Goal: Task Accomplishment & Management: Manage account settings

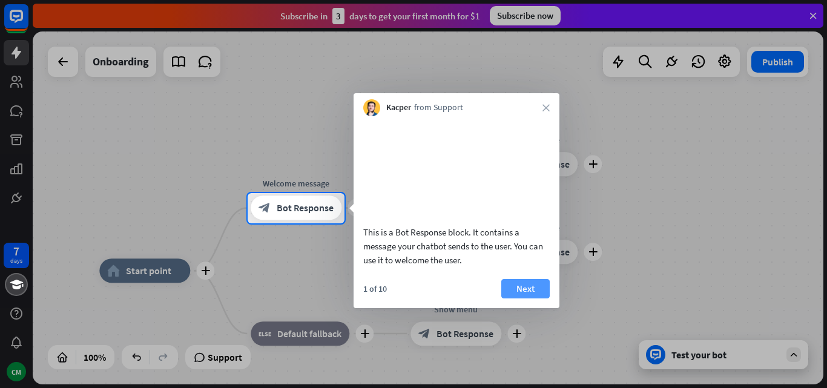
click at [518, 298] on button "Next" at bounding box center [525, 288] width 48 height 19
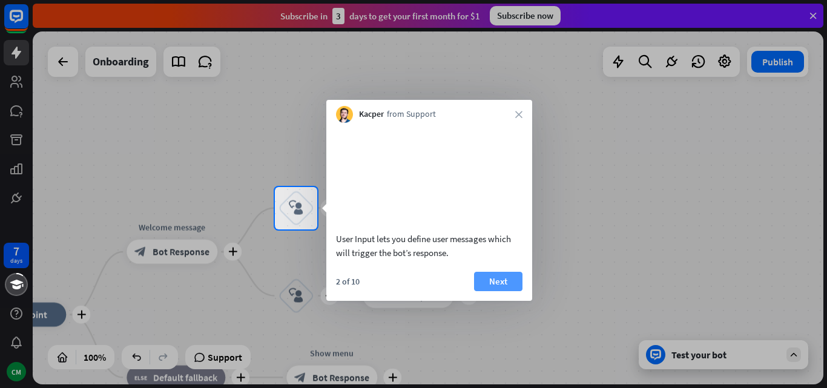
click at [507, 291] on button "Next" at bounding box center [498, 281] width 48 height 19
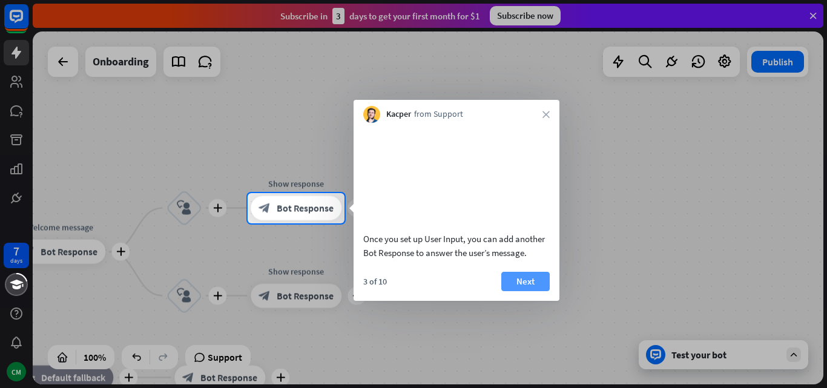
click at [524, 291] on button "Next" at bounding box center [525, 281] width 48 height 19
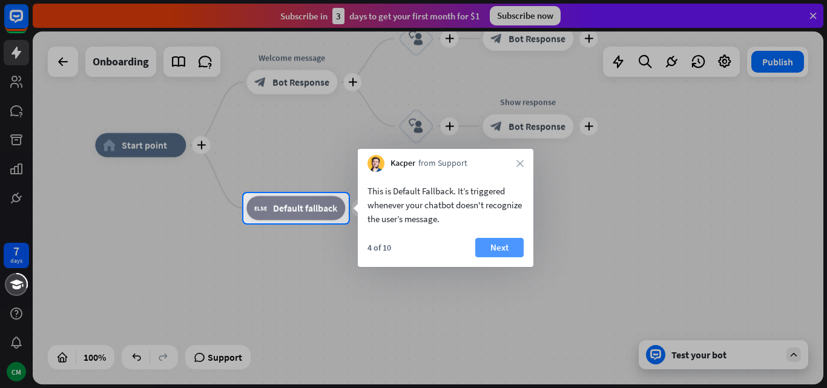
click at [486, 247] on button "Next" at bounding box center [499, 247] width 48 height 19
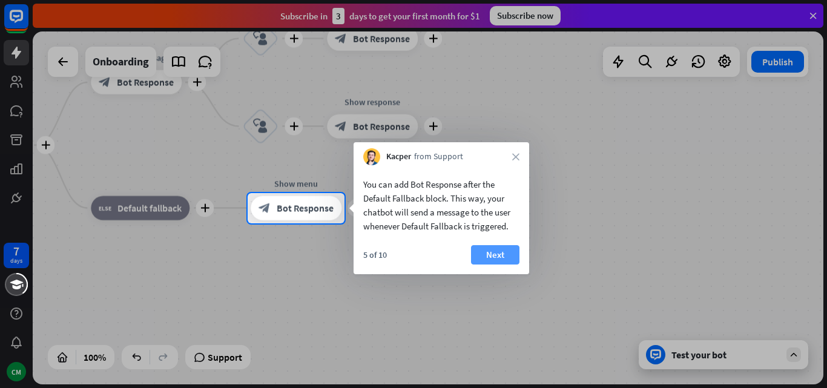
click at [488, 252] on button "Next" at bounding box center [495, 254] width 48 height 19
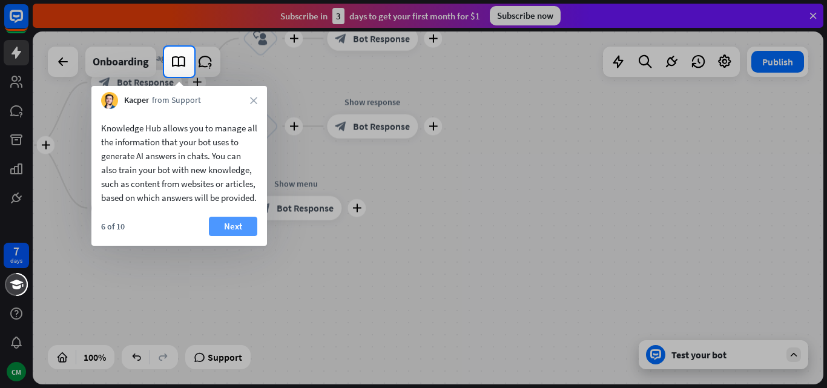
click at [232, 234] on button "Next" at bounding box center [233, 226] width 48 height 19
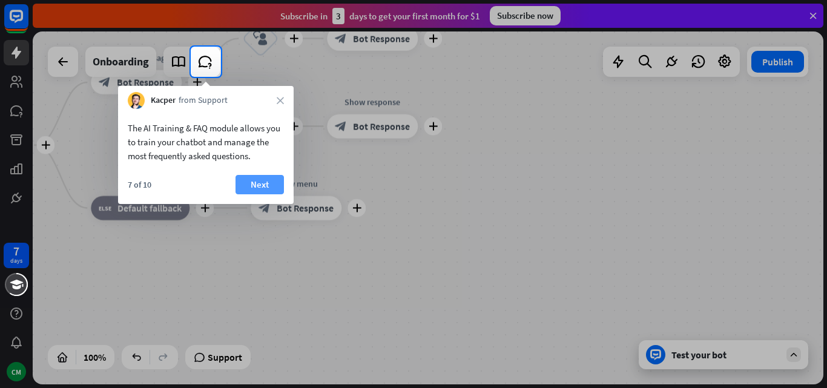
click at [262, 188] on button "Next" at bounding box center [259, 184] width 48 height 19
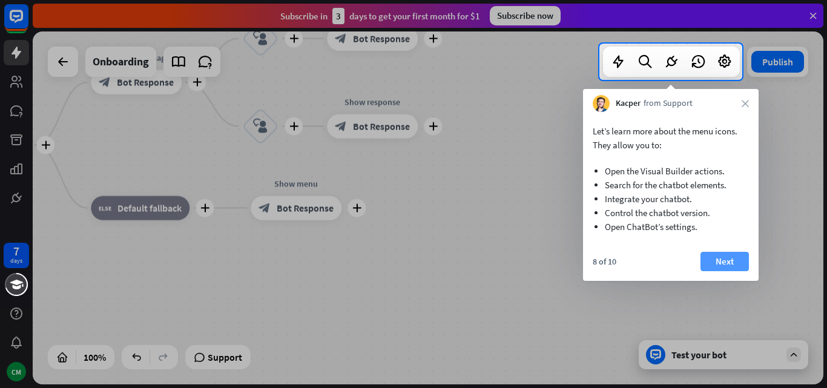
click at [720, 261] on button "Next" at bounding box center [724, 261] width 48 height 19
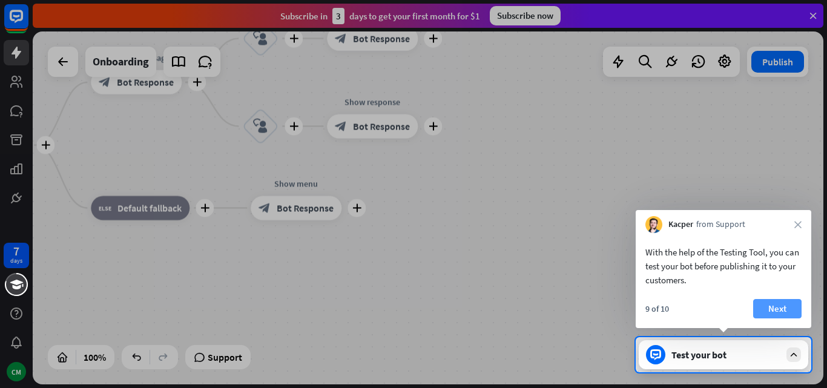
click at [778, 302] on button "Next" at bounding box center [777, 308] width 48 height 19
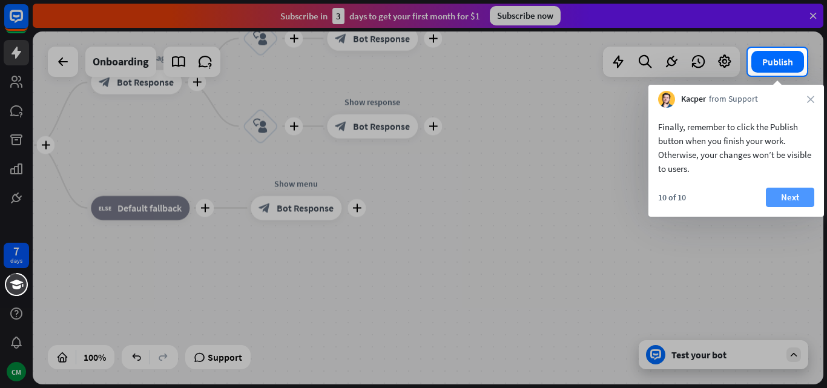
click at [777, 197] on button "Next" at bounding box center [790, 197] width 48 height 19
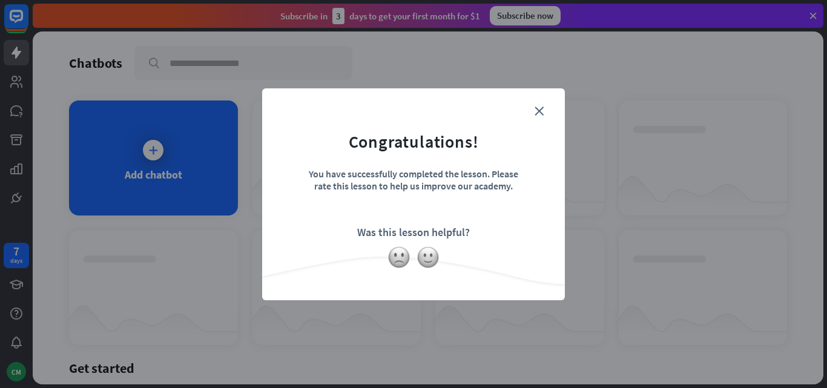
click at [179, 171] on div "close Congratulations! You have successfully completed the lesson. Please rate …" at bounding box center [413, 194] width 827 height 388
click at [530, 108] on form "Congratulations! You have successfully completed the lesson. Please rate this l…" at bounding box center [413, 176] width 272 height 145
click at [538, 110] on icon "close" at bounding box center [538, 111] width 9 height 9
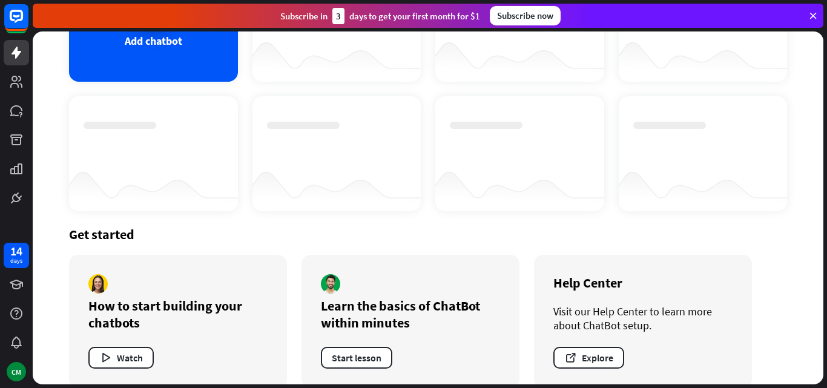
scroll to position [152, 0]
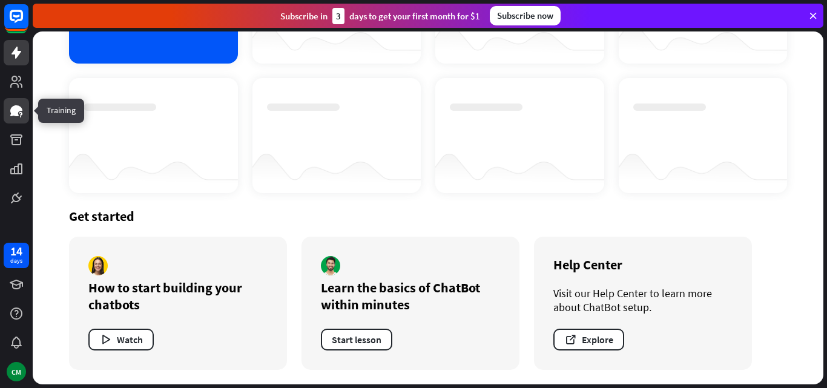
click at [16, 107] on icon at bounding box center [16, 110] width 12 height 11
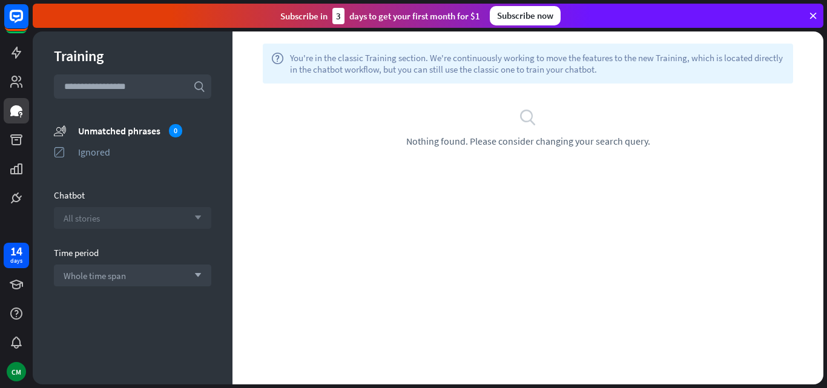
click at [199, 217] on icon "arrow_down" at bounding box center [194, 217] width 13 height 7
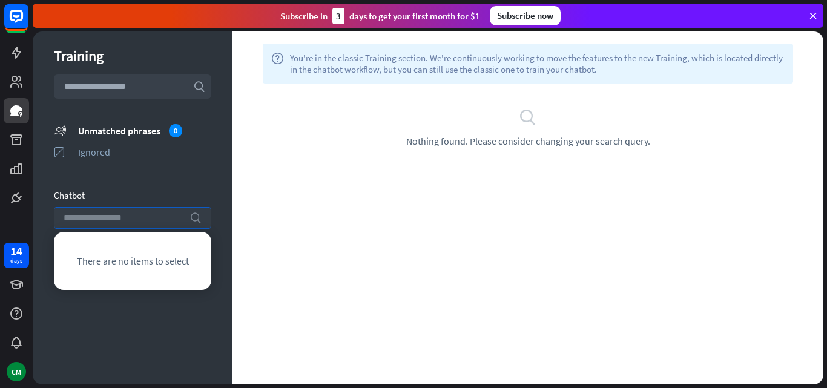
click at [199, 217] on icon "search" at bounding box center [195, 218] width 12 height 12
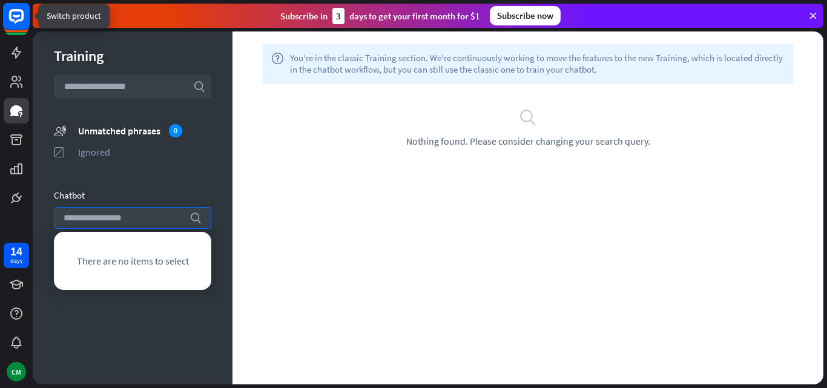
click at [18, 19] on rect at bounding box center [16, 16] width 27 height 27
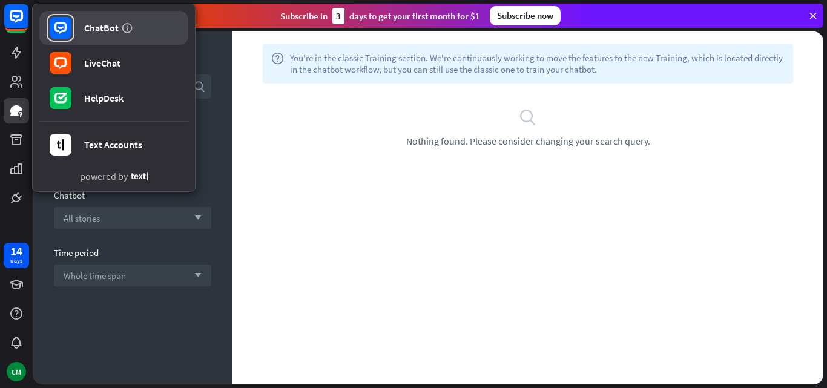
click at [89, 29] on div "ChatBot" at bounding box center [101, 28] width 35 height 12
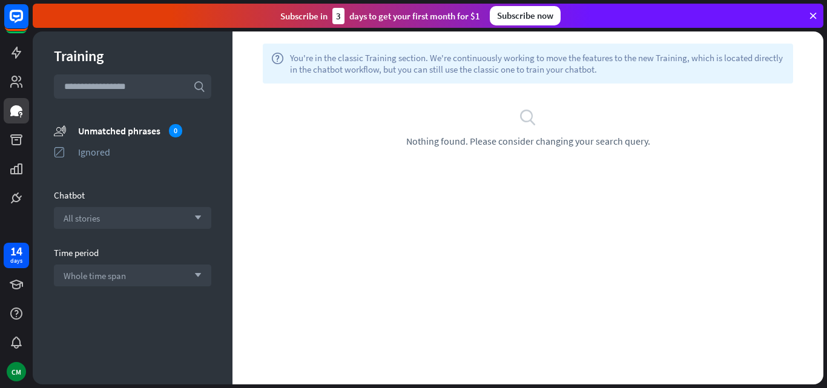
click at [812, 16] on icon at bounding box center [812, 15] width 11 height 11
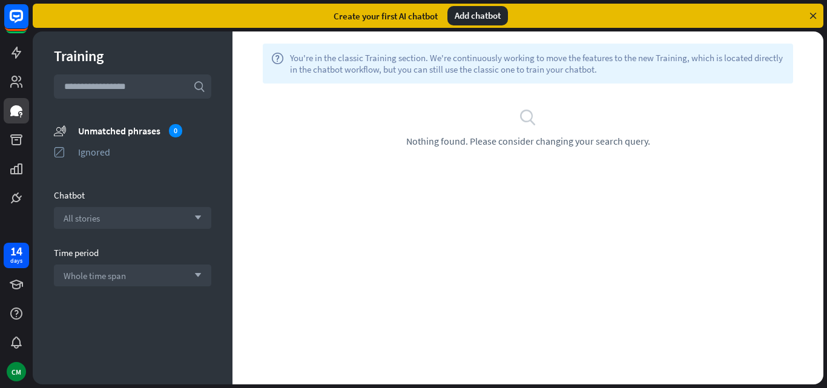
click at [422, 10] on div "Create your first AI chatbot" at bounding box center [386, 16] width 104 height 12
click at [487, 13] on div "Add chatbot" at bounding box center [477, 15] width 61 height 19
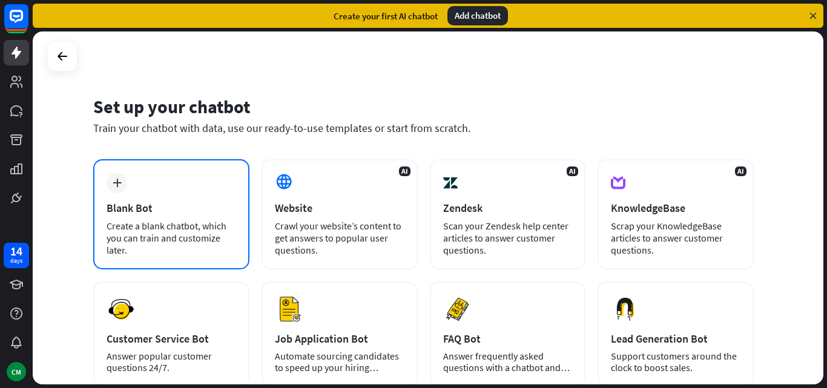
click at [146, 213] on div "Blank Bot" at bounding box center [172, 208] width 130 height 14
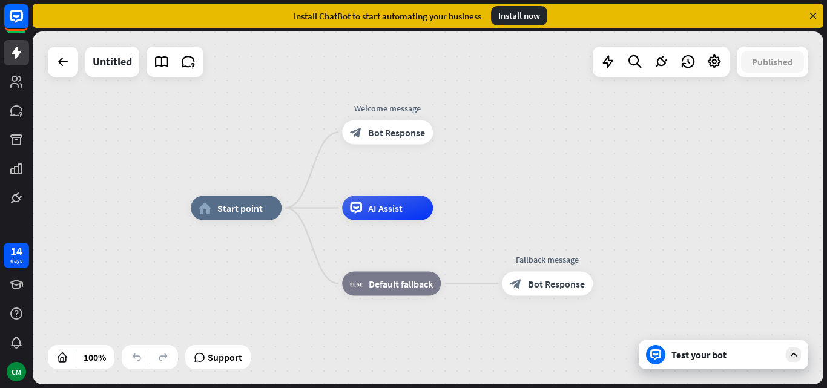
click at [656, 363] on div at bounding box center [655, 354] width 19 height 19
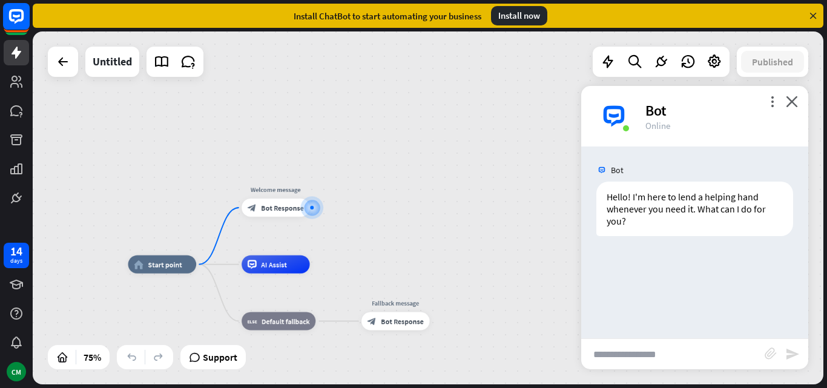
click at [17, 16] on icon at bounding box center [16, 16] width 7 height 3
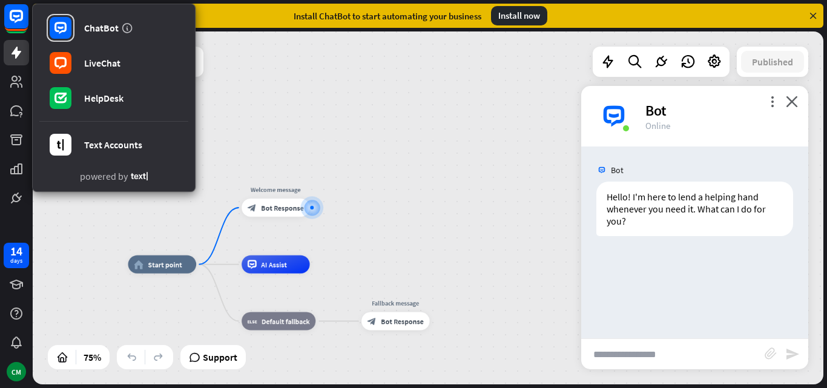
drag, startPoint x: 364, startPoint y: 91, endPoint x: 583, endPoint y: 149, distance: 226.7
click at [365, 91] on div "home_2 Start point Welcome message block_bot_response Bot Response AI Assist bl…" at bounding box center [428, 207] width 791 height 353
click at [794, 104] on icon "close" at bounding box center [792, 102] width 12 height 12
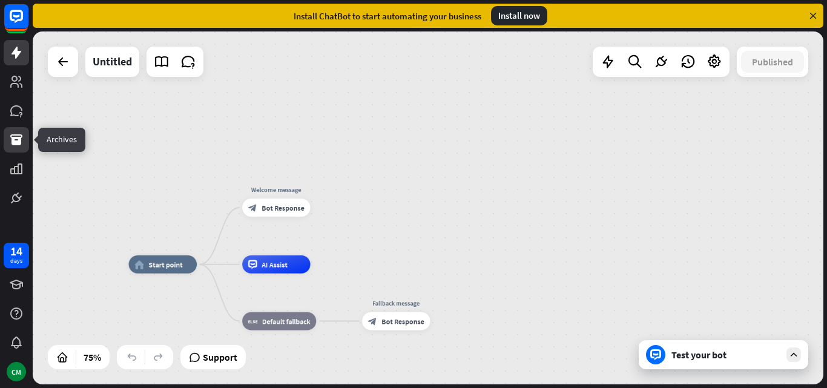
click at [12, 137] on icon at bounding box center [16, 139] width 12 height 11
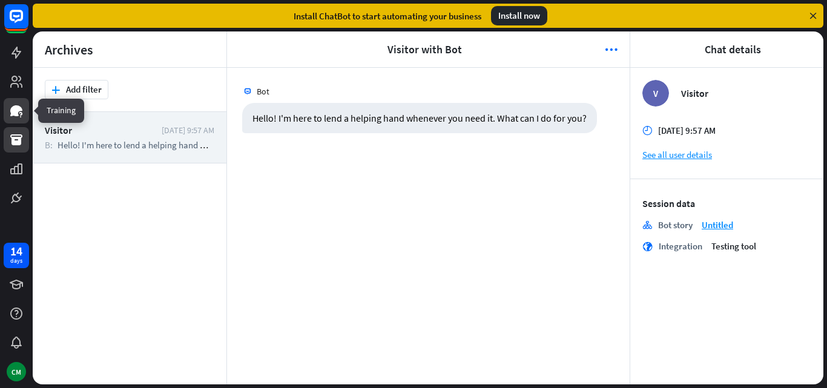
click at [20, 115] on icon at bounding box center [20, 114] width 3 height 4
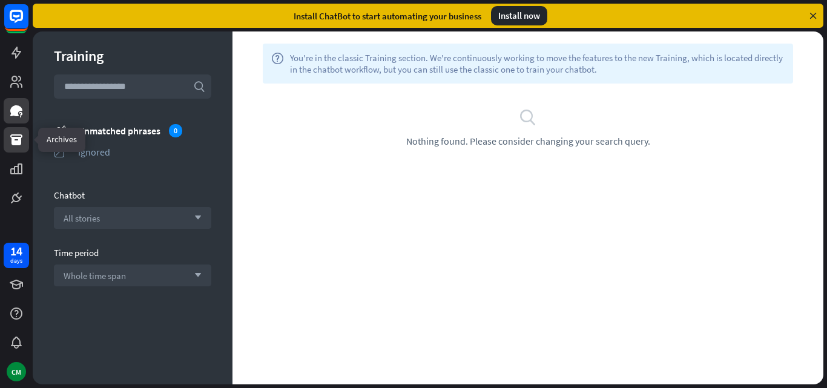
click at [12, 135] on icon at bounding box center [16, 139] width 12 height 11
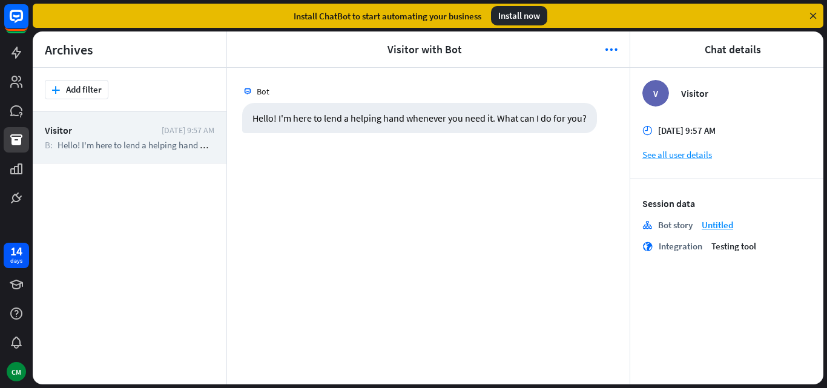
click at [493, 200] on div "Bot Hello! I'm here to lend a helping hand whenever you need it. What can I do …" at bounding box center [428, 226] width 403 height 317
click at [15, 110] on icon at bounding box center [16, 110] width 12 height 11
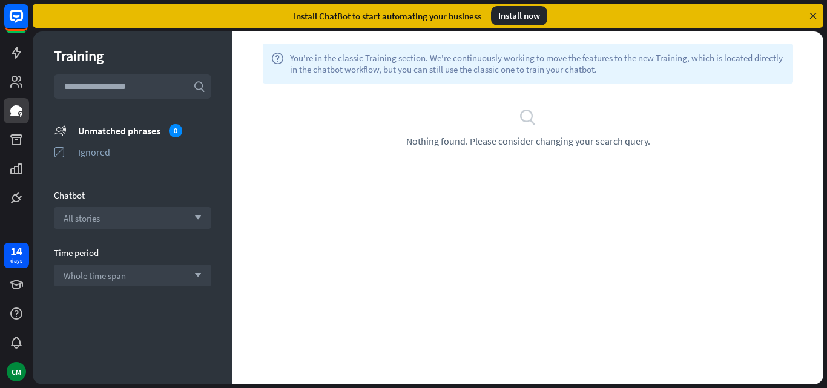
click at [437, 142] on span "Nothing found. Please consider changing your search query." at bounding box center [528, 141] width 244 height 12
click at [172, 126] on div "0" at bounding box center [175, 130] width 13 height 13
click at [111, 130] on div "Unmatched phrases 0" at bounding box center [144, 130] width 133 height 13
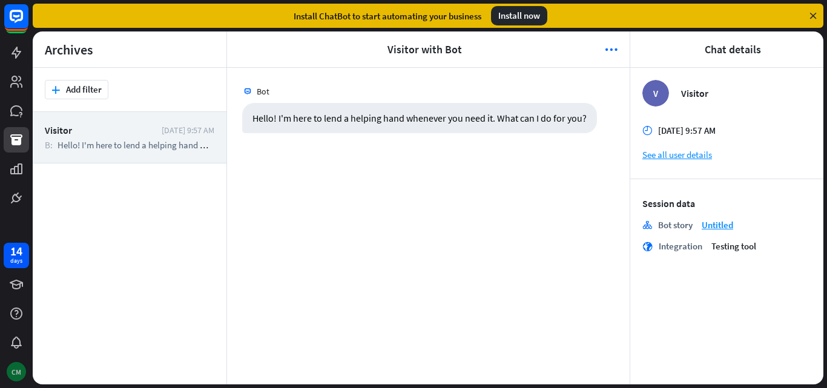
click at [15, 376] on div "CM" at bounding box center [16, 371] width 19 height 19
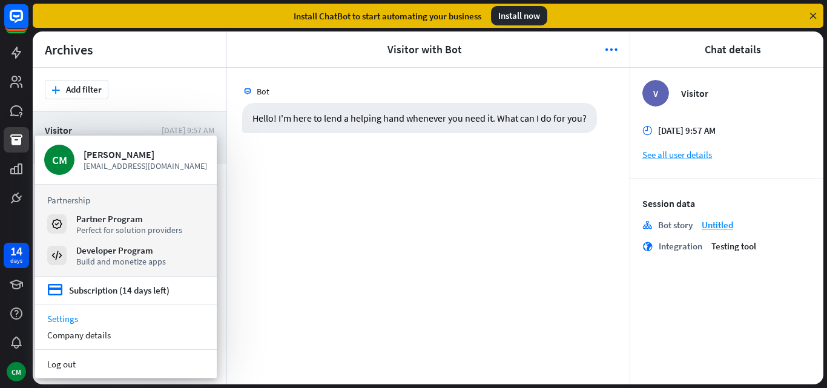
click at [86, 312] on link "Settings" at bounding box center [126, 319] width 182 height 16
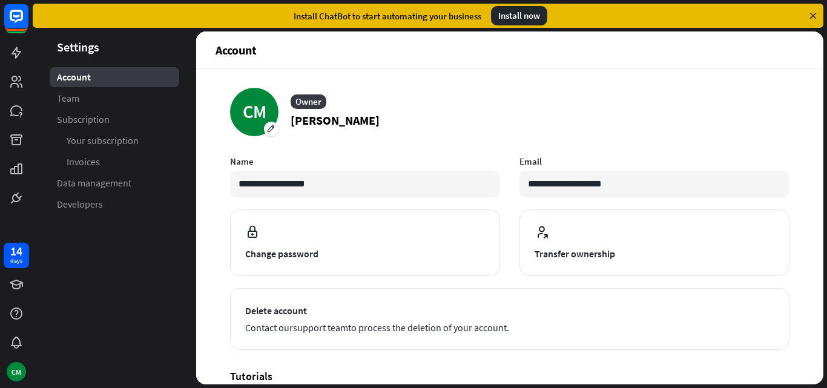
click at [311, 99] on div "Owner" at bounding box center [309, 101] width 36 height 15
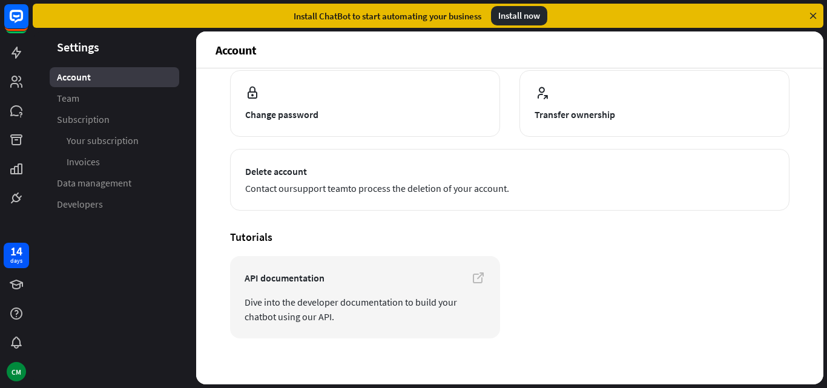
scroll to position [149, 0]
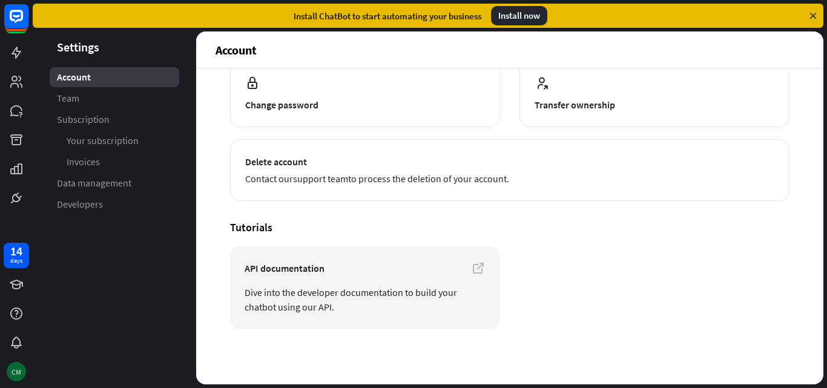
drag, startPoint x: 17, startPoint y: 376, endPoint x: 8, endPoint y: 369, distance: 10.8
click at [8, 369] on div "CM" at bounding box center [16, 371] width 19 height 19
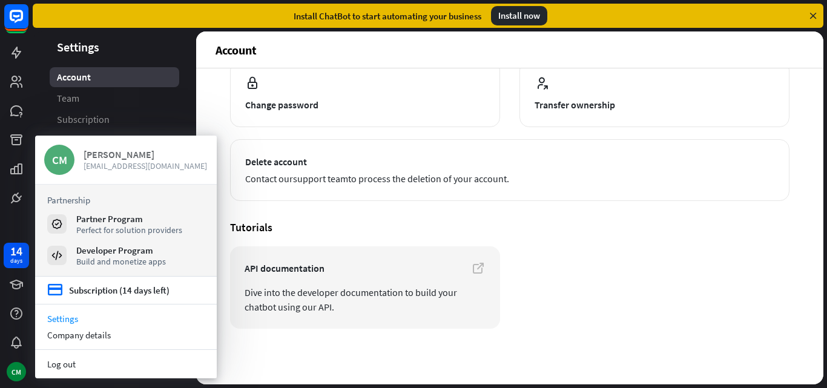
click at [103, 162] on span "[EMAIL_ADDRESS][DOMAIN_NAME]" at bounding box center [146, 165] width 124 height 11
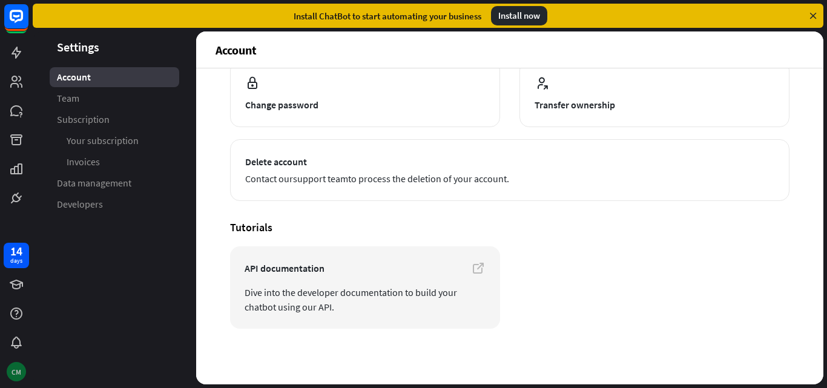
click at [19, 371] on div "CM" at bounding box center [16, 371] width 19 height 19
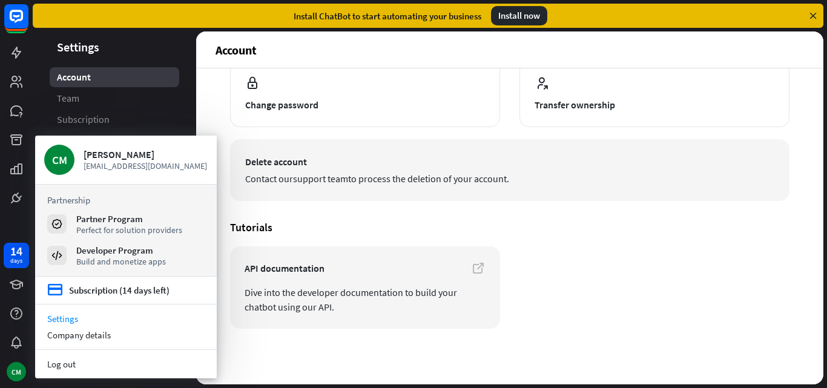
click at [421, 146] on button "Delete account Contact our support team to process the deletion of your account." at bounding box center [509, 170] width 559 height 62
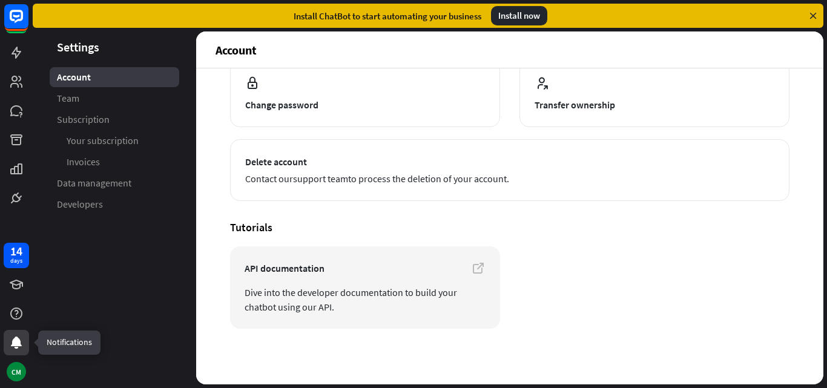
click at [15, 332] on div at bounding box center [16, 342] width 25 height 25
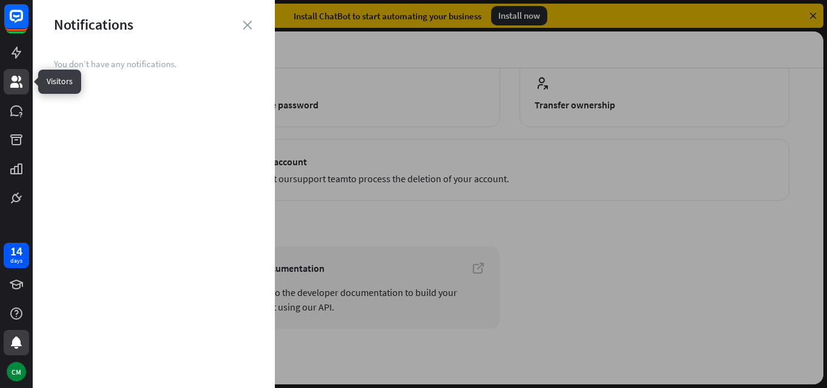
click at [14, 86] on icon at bounding box center [16, 82] width 12 height 12
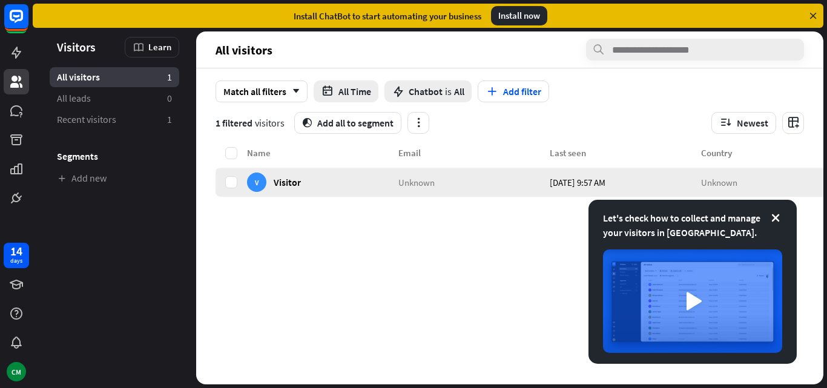
click at [320, 186] on div "V Visitor" at bounding box center [322, 182] width 151 height 29
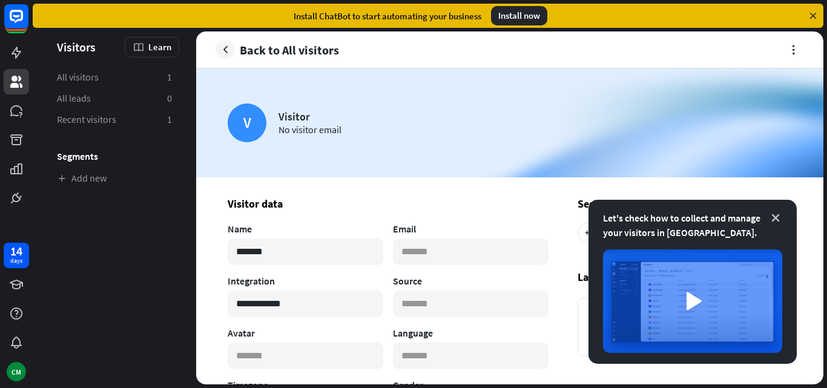
click at [776, 217] on icon at bounding box center [775, 218] width 12 height 12
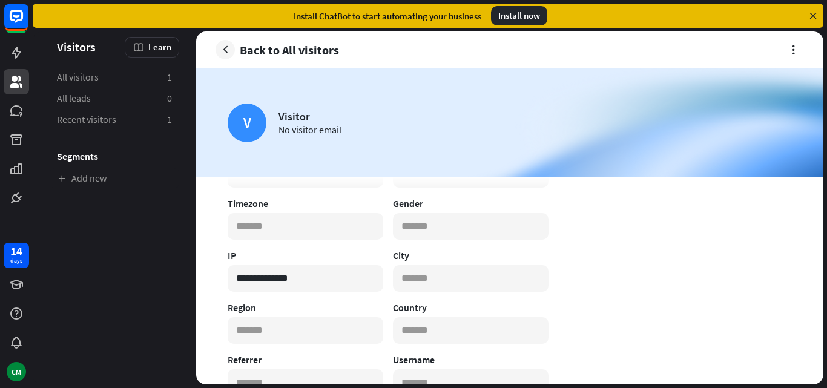
scroll to position [61, 0]
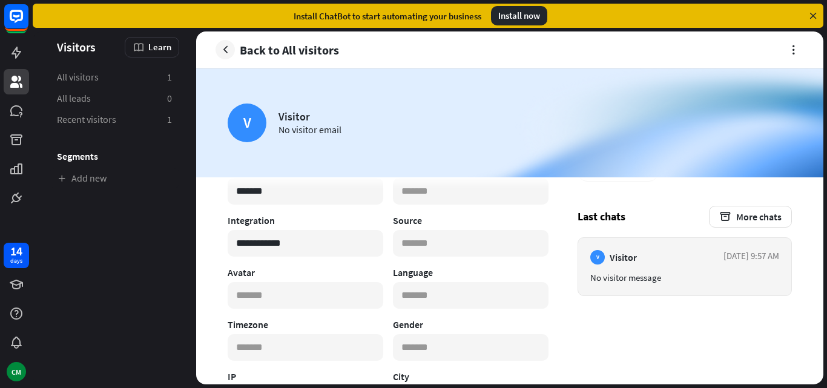
click at [631, 275] on div "No visitor message" at bounding box center [684, 278] width 189 height 12
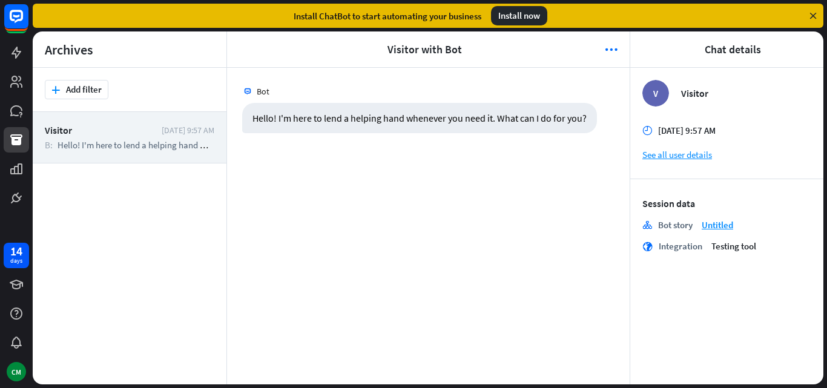
drag, startPoint x: 680, startPoint y: 134, endPoint x: 698, endPoint y: 146, distance: 21.0
click at [680, 135] on span "[DATE] 9:57 AM" at bounding box center [687, 131] width 58 height 12
click at [642, 156] on link "See all user details" at bounding box center [726, 155] width 169 height 12
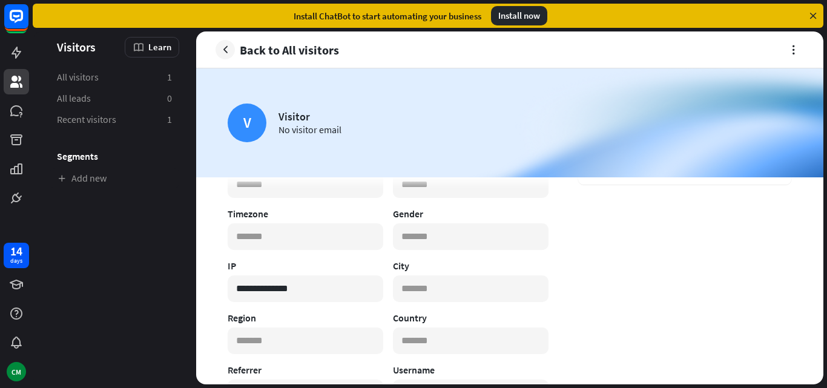
scroll to position [182, 0]
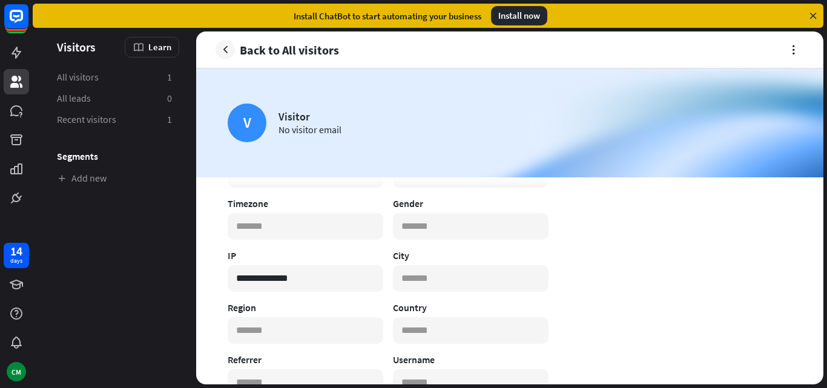
click at [125, 264] on aside "Visitors Learn All visitors 1 All leads 0 Recent visitors 1 Segments Add new" at bounding box center [114, 207] width 163 height 353
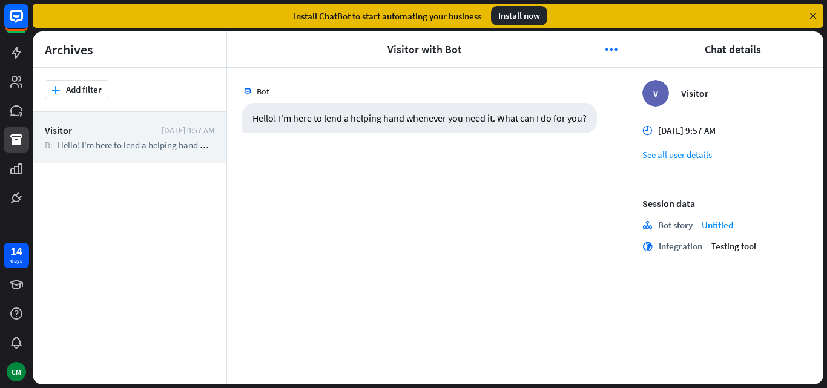
click at [19, 384] on div "14 days CM" at bounding box center [16, 194] width 33 height 388
click at [13, 368] on div "CM" at bounding box center [16, 371] width 19 height 19
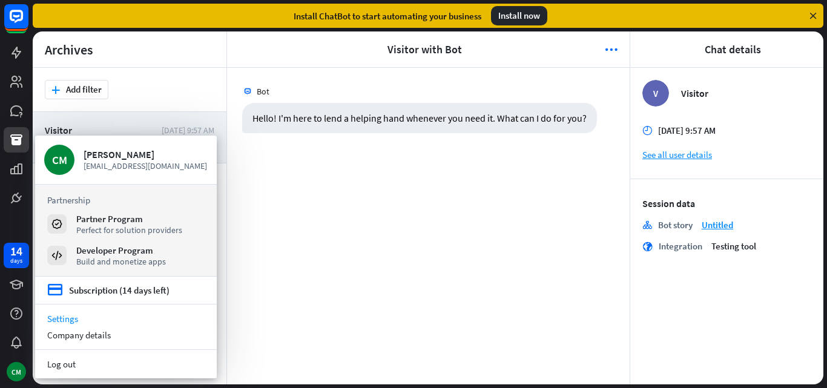
click at [104, 317] on link "Settings" at bounding box center [126, 319] width 182 height 16
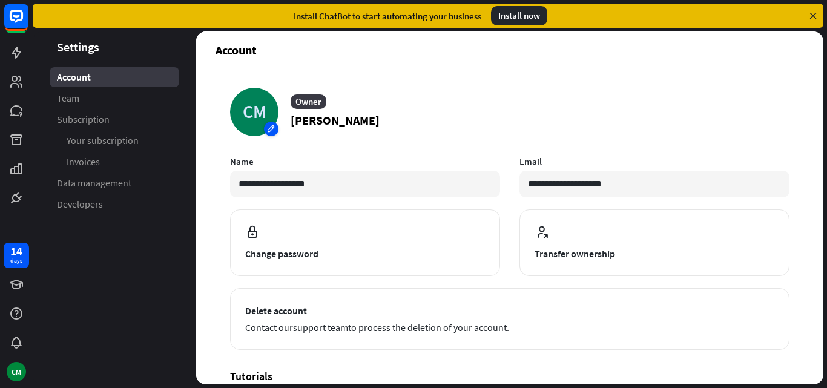
click at [251, 109] on div "CM" at bounding box center [254, 112] width 48 height 48
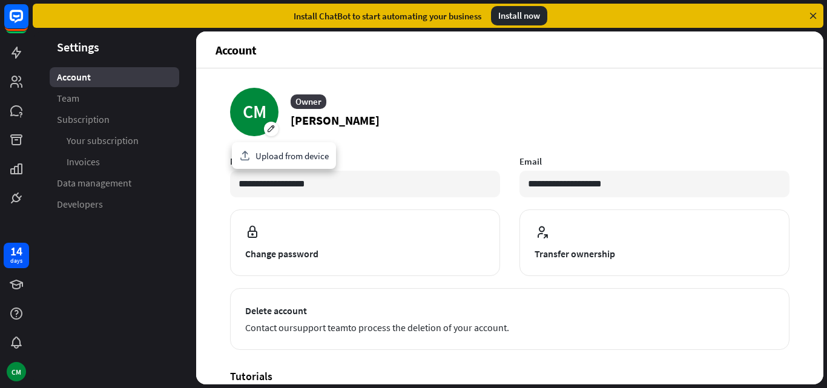
drag, startPoint x: 303, startPoint y: 90, endPoint x: 303, endPoint y: 96, distance: 6.7
click at [303, 93] on article "CM Owner [PERSON_NAME]" at bounding box center [509, 112] width 559 height 48
click at [303, 98] on div "Owner" at bounding box center [309, 101] width 36 height 15
click at [314, 119] on p "[PERSON_NAME]" at bounding box center [335, 120] width 89 height 18
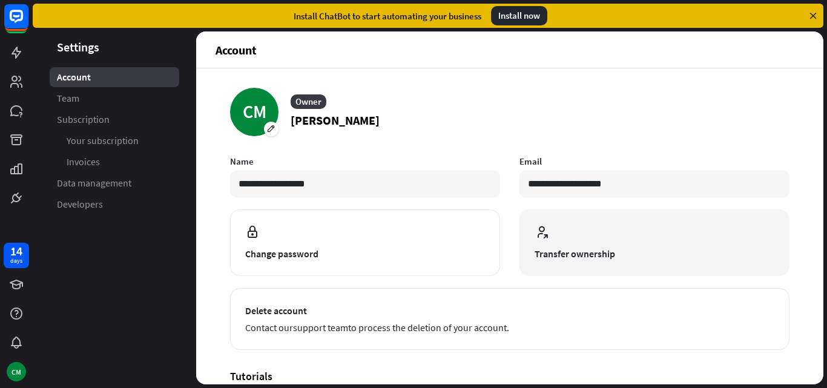
drag, startPoint x: 699, startPoint y: 133, endPoint x: 583, endPoint y: 230, distance: 150.7
click at [699, 141] on div "**********" at bounding box center [509, 283] width 559 height 390
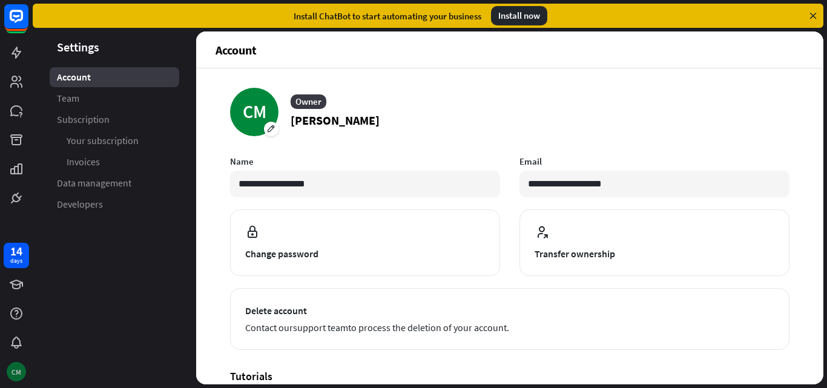
click at [13, 366] on div "CM" at bounding box center [16, 371] width 19 height 19
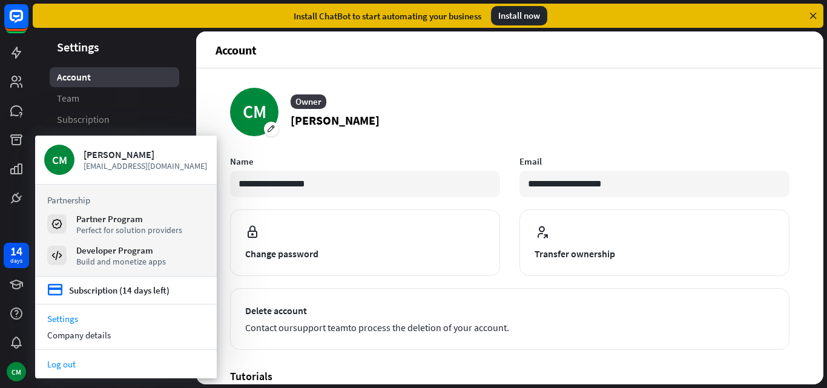
click at [59, 359] on link "Log out" at bounding box center [126, 364] width 182 height 16
